Goal: Obtain resource: Download file/media

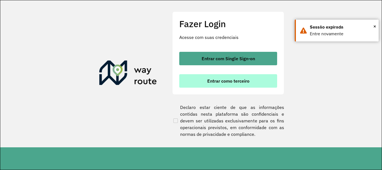
click at [215, 78] on button "Entrar como terceiro" at bounding box center [228, 80] width 98 height 13
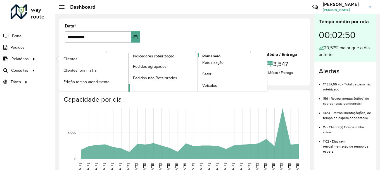
click at [229, 54] on link "Romaneio" at bounding box center [198, 72] width 139 height 38
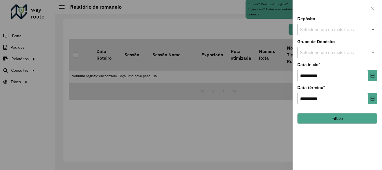
click at [373, 32] on span at bounding box center [373, 29] width 7 height 7
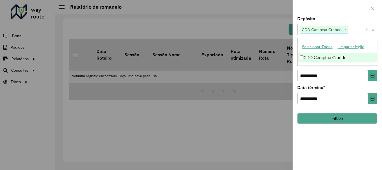
click at [372, 29] on span at bounding box center [373, 29] width 7 height 7
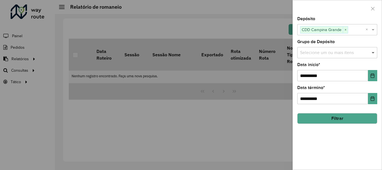
click at [372, 51] on span at bounding box center [373, 52] width 7 height 7
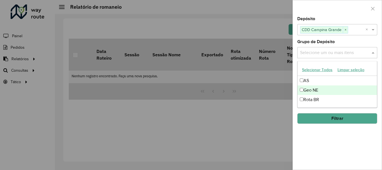
click at [318, 90] on div "Geo NE" at bounding box center [337, 90] width 79 height 10
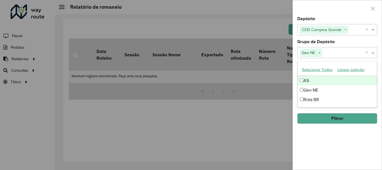
click at [336, 51] on input "text" at bounding box center [344, 53] width 44 height 7
click at [373, 53] on span at bounding box center [373, 52] width 7 height 7
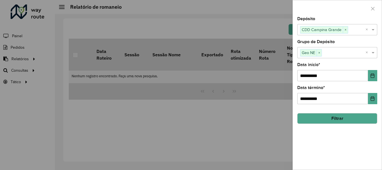
click at [344, 117] on button "Filtrar" at bounding box center [337, 118] width 80 height 11
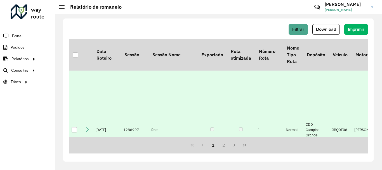
click at [74, 127] on div at bounding box center [74, 129] width 5 height 5
click at [323, 28] on span "Download" at bounding box center [326, 29] width 20 height 5
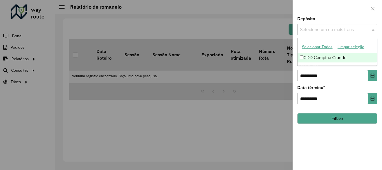
click at [373, 28] on span at bounding box center [373, 29] width 7 height 7
click at [373, 30] on span at bounding box center [373, 29] width 7 height 7
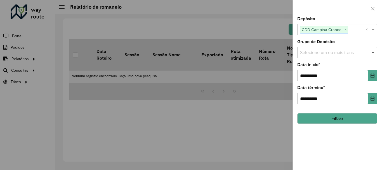
click at [372, 53] on span at bounding box center [373, 52] width 7 height 7
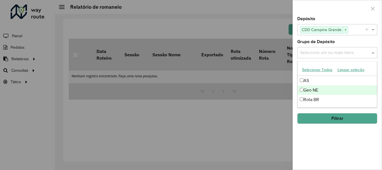
click at [304, 90] on div "Geo NE" at bounding box center [337, 90] width 79 height 10
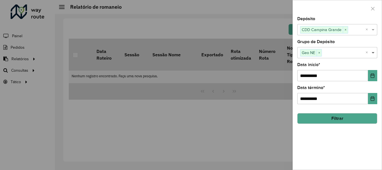
click at [374, 51] on span at bounding box center [373, 52] width 7 height 7
click at [341, 117] on button "Filtrar" at bounding box center [337, 118] width 80 height 11
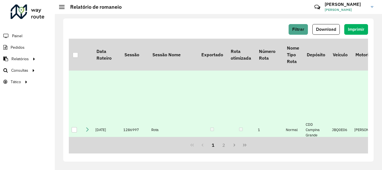
click at [76, 127] on div at bounding box center [74, 129] width 5 height 5
click at [328, 27] on span "Download" at bounding box center [326, 29] width 20 height 5
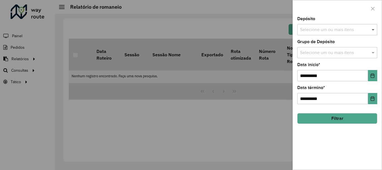
click at [373, 29] on span at bounding box center [373, 29] width 7 height 7
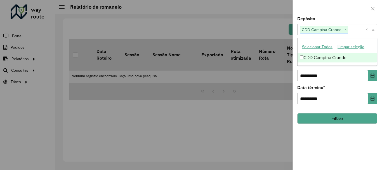
click at [374, 31] on span at bounding box center [373, 29] width 7 height 7
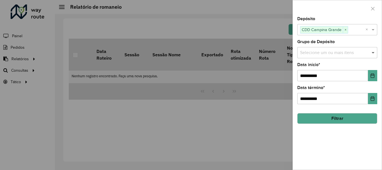
click at [373, 51] on span at bounding box center [373, 52] width 7 height 7
click at [375, 54] on span at bounding box center [373, 52] width 7 height 7
click at [347, 119] on button "Filtrar" at bounding box center [337, 118] width 80 height 11
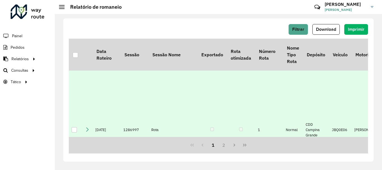
click at [74, 127] on div at bounding box center [74, 129] width 5 height 5
click at [330, 31] on span "Download" at bounding box center [326, 29] width 20 height 5
click at [194, 27] on div "Filtrar Download Imprimir" at bounding box center [218, 29] width 299 height 11
